Goal: Information Seeking & Learning: Learn about a topic

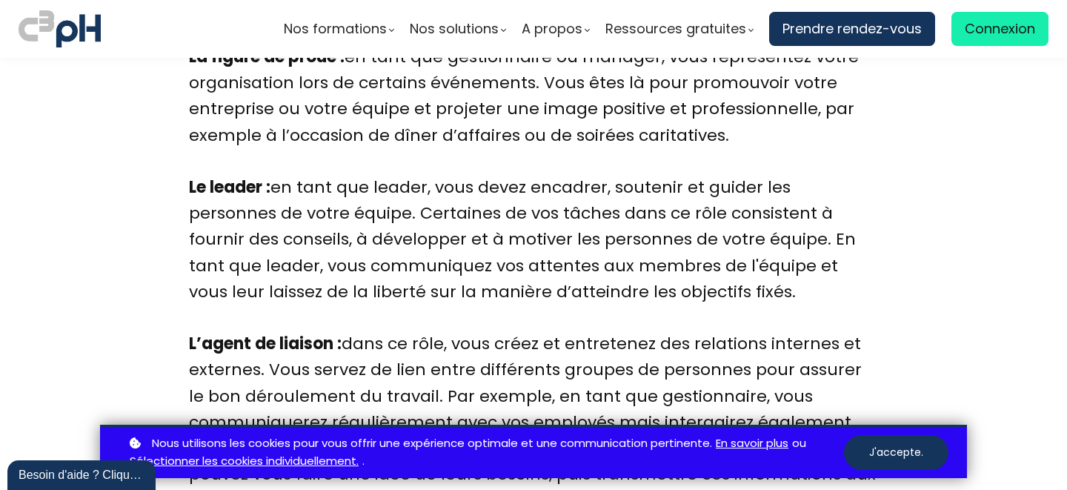
scroll to position [2479, 0]
